Goal: Transaction & Acquisition: Book appointment/travel/reservation

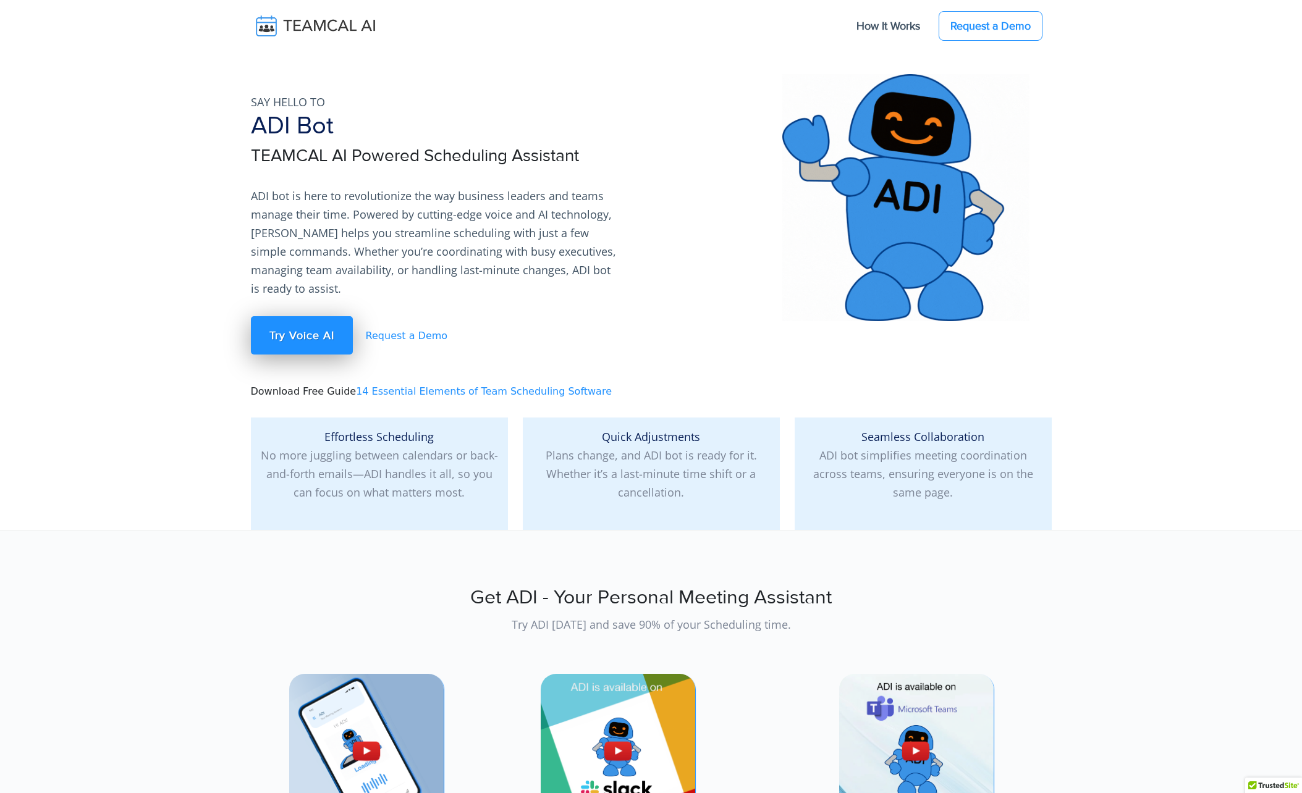
click at [400, 330] on link "Request a Demo" at bounding box center [402, 336] width 92 height 12
drag, startPoint x: 341, startPoint y: 221, endPoint x: 329, endPoint y: 269, distance: 49.6
click at [341, 221] on p "ADI bot is here to revolutionize the way business leaders and teams manage thei…" at bounding box center [436, 242] width 371 height 111
click at [313, 316] on link "Try Voice AI" at bounding box center [302, 335] width 102 height 38
